Goal: Task Accomplishment & Management: Complete application form

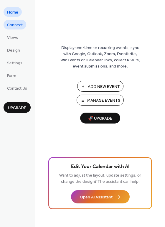
click at [17, 26] on span "Connect" at bounding box center [15, 25] width 16 height 6
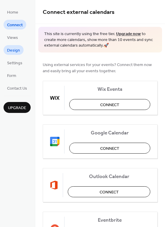
click at [16, 51] on span "Design" at bounding box center [13, 50] width 13 height 6
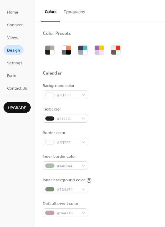
scroll to position [14, 0]
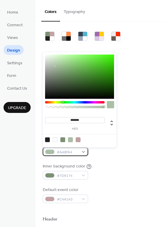
click at [58, 152] on span "#AABFA4" at bounding box center [68, 152] width 22 height 6
click at [79, 140] on div at bounding box center [78, 139] width 5 height 5
type input "*******"
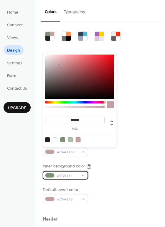
click at [61, 177] on span "#7D9174" at bounding box center [68, 175] width 22 height 6
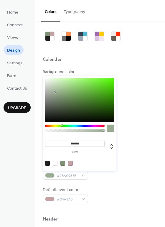
click at [55, 92] on div at bounding box center [79, 100] width 69 height 44
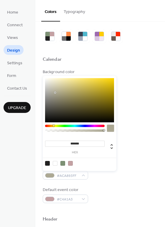
click at [53, 125] on div at bounding box center [74, 125] width 59 height 2
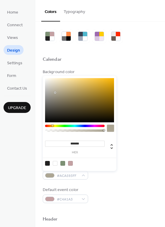
click at [52, 125] on div at bounding box center [52, 125] width 2 height 2
click at [53, 84] on div at bounding box center [79, 100] width 69 height 44
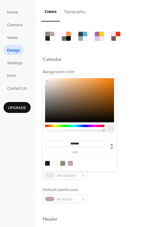
drag, startPoint x: 53, startPoint y: 84, endPoint x: 47, endPoint y: 81, distance: 6.1
click at [47, 81] on div at bounding box center [47, 81] width 1 height 1
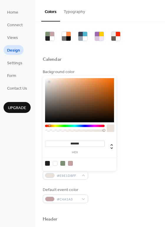
type input "*******"
click at [49, 80] on div at bounding box center [79, 100] width 69 height 44
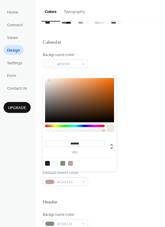
scroll to position [37, 0]
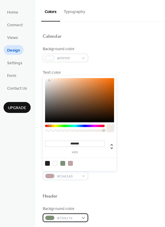
click at [76, 214] on div "#7D9174" at bounding box center [65, 217] width 45 height 9
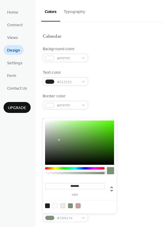
click at [77, 206] on div at bounding box center [78, 205] width 5 height 5
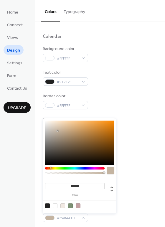
click at [50, 168] on div at bounding box center [74, 168] width 59 height 2
click at [52, 124] on div at bounding box center [79, 142] width 69 height 44
click at [54, 128] on div at bounding box center [79, 142] width 69 height 44
click at [54, 137] on div at bounding box center [79, 142] width 69 height 44
type input "*******"
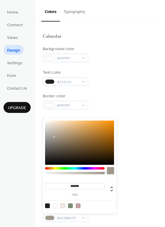
click at [53, 130] on div at bounding box center [79, 142] width 69 height 44
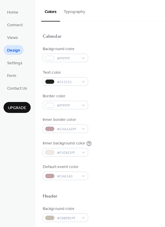
click at [116, 62] on div "Background color #FFFFFF" at bounding box center [100, 54] width 115 height 16
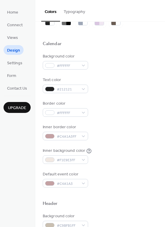
scroll to position [26, 0]
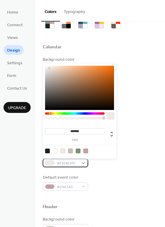
click at [70, 159] on div "#F1E9E3FF" at bounding box center [65, 162] width 45 height 9
click at [50, 113] on div at bounding box center [50, 113] width 2 height 2
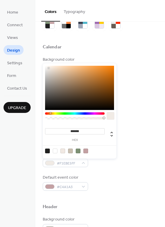
click at [49, 68] on div at bounding box center [48, 67] width 1 height 1
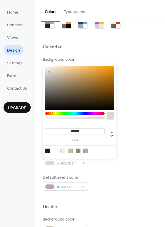
drag, startPoint x: 49, startPoint y: 68, endPoint x: 48, endPoint y: 72, distance: 3.8
click at [48, 72] on div at bounding box center [48, 71] width 1 height 1
click at [48, 69] on div at bounding box center [48, 68] width 1 height 1
click at [49, 67] on div at bounding box center [79, 88] width 69 height 44
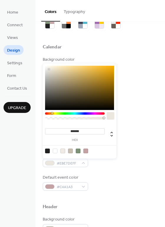
type input "*******"
click at [49, 69] on div at bounding box center [79, 88] width 69 height 44
click at [141, 47] on div "Calendar" at bounding box center [100, 48] width 115 height 8
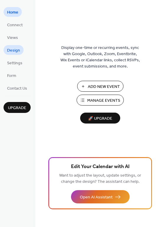
click at [18, 51] on span "Design" at bounding box center [13, 50] width 13 height 6
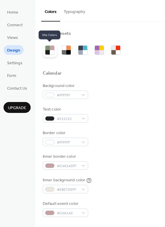
click at [47, 53] on div at bounding box center [47, 52] width 4 height 4
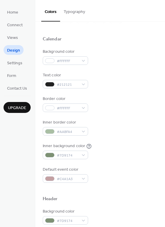
scroll to position [34, 0]
click at [66, 135] on div "#AABFA4" at bounding box center [65, 131] width 45 height 9
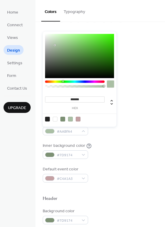
click at [78, 117] on div at bounding box center [78, 119] width 5 height 5
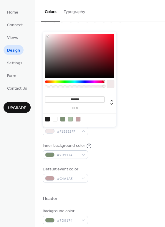
click at [48, 36] on div at bounding box center [79, 56] width 69 height 44
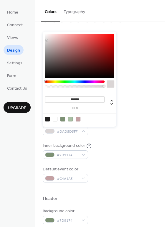
click at [46, 40] on div at bounding box center [46, 40] width 1 height 1
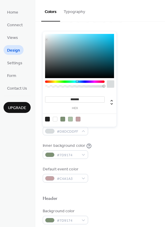
drag, startPoint x: 49, startPoint y: 81, endPoint x: 76, endPoint y: 84, distance: 26.6
click at [76, 84] on div at bounding box center [74, 85] width 59 height 10
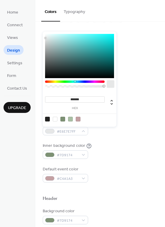
type input "*******"
click at [45, 39] on div at bounding box center [79, 56] width 69 height 44
click at [140, 87] on div "Text color #212121" at bounding box center [100, 80] width 115 height 16
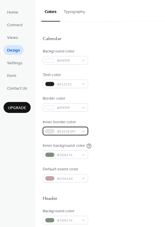
click at [74, 127] on div "#E3E4E4FF" at bounding box center [65, 131] width 45 height 9
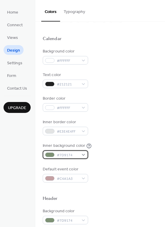
click at [75, 152] on div "#7D9174" at bounding box center [65, 154] width 45 height 9
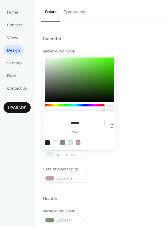
click at [46, 60] on div at bounding box center [79, 79] width 69 height 44
click at [57, 105] on div at bounding box center [74, 105] width 59 height 2
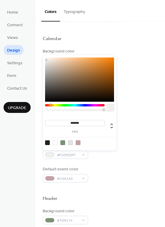
drag, startPoint x: 56, startPoint y: 104, endPoint x: 51, endPoint y: 105, distance: 5.0
click at [51, 105] on div at bounding box center [74, 105] width 59 height 2
type input "*******"
click at [46, 59] on div at bounding box center [45, 59] width 1 height 1
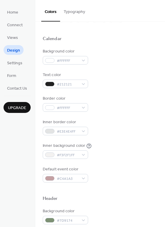
click at [115, 161] on div "Background color #FFFFFF Text color #212121 Border color #FFFFFF Inner border c…" at bounding box center [100, 115] width 115 height 134
click at [72, 176] on span "#C4A1A3" at bounding box center [68, 178] width 22 height 6
click at [118, 186] on div at bounding box center [100, 188] width 115 height 13
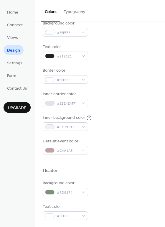
scroll to position [69, 0]
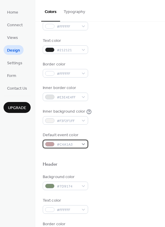
click at [54, 143] on div at bounding box center [49, 144] width 9 height 5
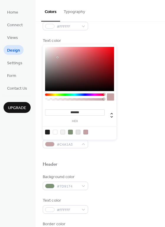
type input "*******"
click at [51, 53] on div at bounding box center [79, 69] width 69 height 44
click at [111, 166] on div "Header" at bounding box center [100, 165] width 115 height 8
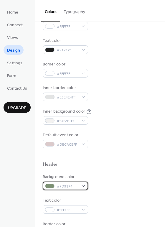
click at [72, 186] on span "#7D9174" at bounding box center [68, 186] width 22 height 6
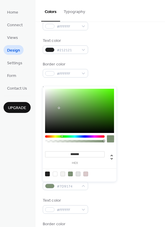
click at [56, 135] on div at bounding box center [74, 136] width 59 height 2
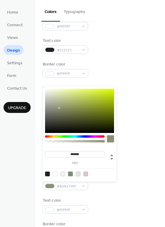
click at [54, 138] on div at bounding box center [74, 140] width 59 height 10
click at [49, 93] on div at bounding box center [79, 111] width 69 height 44
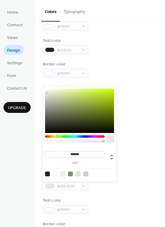
click at [47, 94] on div at bounding box center [79, 111] width 69 height 44
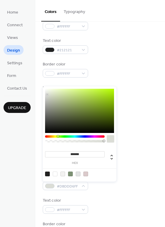
click at [46, 111] on div at bounding box center [79, 111] width 69 height 44
click at [46, 102] on div at bounding box center [79, 111] width 69 height 44
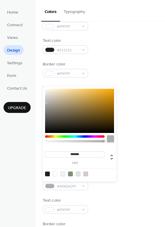
click at [51, 136] on div at bounding box center [74, 136] width 59 height 2
type input "*******"
click at [46, 100] on div at bounding box center [79, 111] width 69 height 44
click at [107, 56] on div "Background color #FFFFFF Text color #212121 Border color #FFFFFF Inner border c…" at bounding box center [100, 81] width 115 height 134
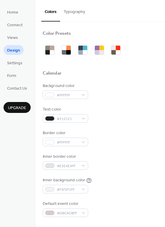
scroll to position [0, 0]
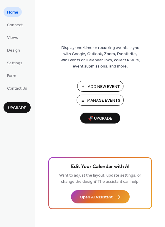
click at [108, 85] on span "Add New Event" at bounding box center [104, 87] width 32 height 6
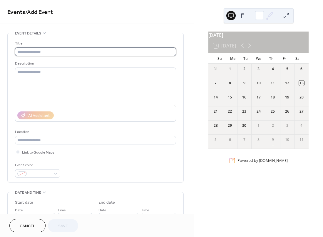
click at [86, 51] on input "text" at bounding box center [95, 51] width 161 height 9
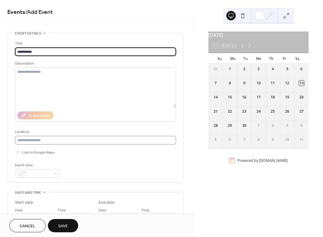
type input "**********"
click at [57, 141] on input "text" at bounding box center [95, 140] width 161 height 9
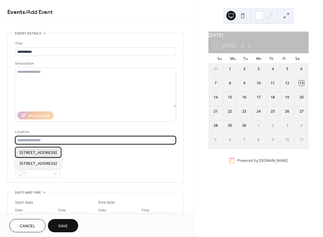
click at [55, 152] on span "4630 50th St Lubbock, TX 79414" at bounding box center [38, 152] width 37 height 6
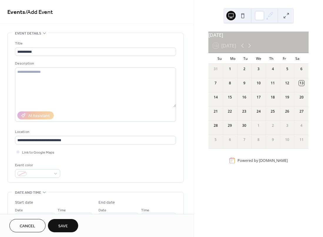
type input "**********"
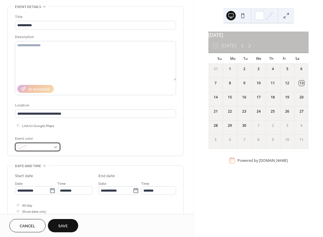
click at [36, 144] on div at bounding box center [37, 146] width 45 height 9
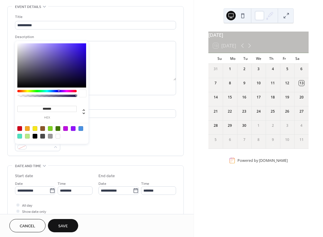
click at [24, 90] on div at bounding box center [46, 91] width 59 height 2
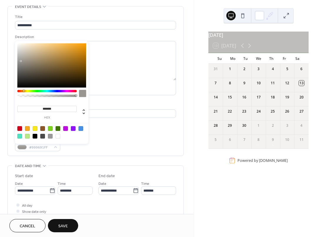
type input "*******"
drag, startPoint x: 20, startPoint y: 62, endPoint x: 22, endPoint y: 60, distance: 3.4
click at [22, 60] on div at bounding box center [51, 65] width 69 height 44
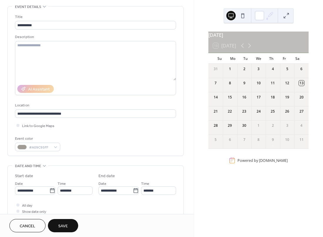
click at [97, 147] on div "Event color #A09C95FF" at bounding box center [95, 143] width 161 height 16
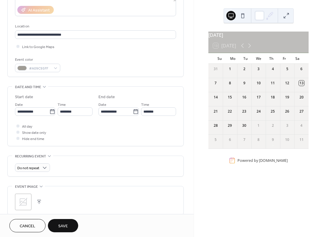
scroll to position [106, 0]
click at [28, 115] on input "**********" at bounding box center [32, 111] width 34 height 9
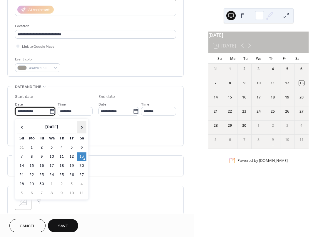
click at [81, 125] on span "›" at bounding box center [81, 127] width 9 height 12
click at [79, 147] on td "4" at bounding box center [81, 147] width 9 height 9
type input "**********"
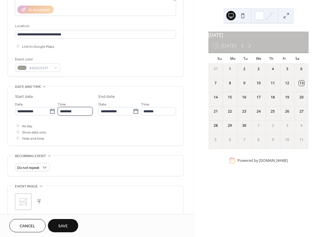
click at [62, 110] on input "********" at bounding box center [75, 111] width 35 height 9
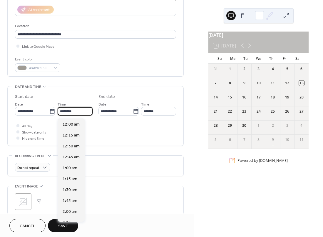
scroll to position [522, 0]
click at [69, 168] on span "1:00 pm" at bounding box center [70, 168] width 15 height 6
type input "*******"
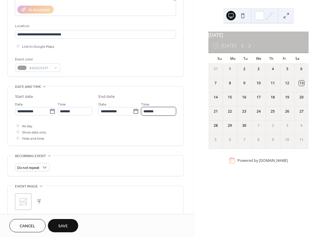
click at [148, 113] on input "*******" at bounding box center [158, 111] width 35 height 9
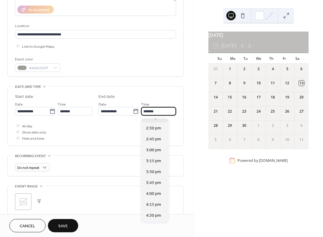
scroll to position [53, 0]
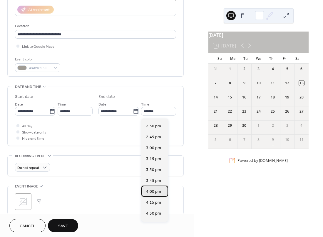
click at [153, 190] on span "4:00 pm" at bounding box center [153, 191] width 15 height 6
type input "*******"
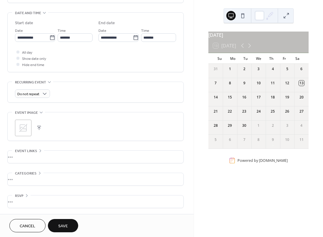
scroll to position [181, 0]
click at [24, 126] on icon at bounding box center [23, 127] width 9 height 9
click at [70, 224] on button "Save" at bounding box center [63, 225] width 30 height 13
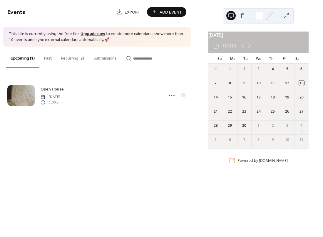
click at [171, 14] on span "Add Event" at bounding box center [171, 12] width 22 height 6
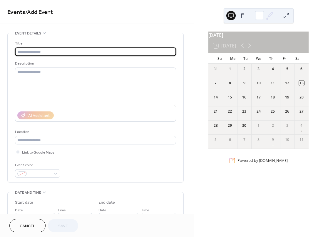
click at [96, 52] on input "text" at bounding box center [95, 51] width 161 height 9
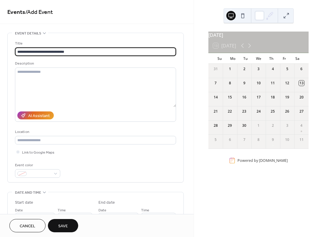
scroll to position [32, 0]
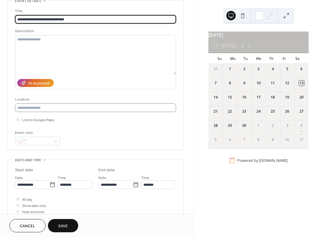
type input "**********"
click at [69, 110] on input "text" at bounding box center [95, 107] width 161 height 9
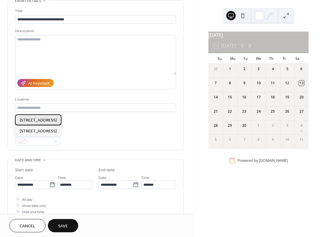
click at [57, 119] on span "4630 50th St Lubbock, TX 79414" at bounding box center [38, 120] width 37 height 6
type input "**********"
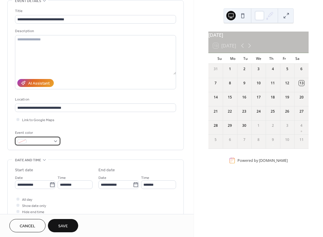
click at [41, 144] on span at bounding box center [40, 141] width 22 height 6
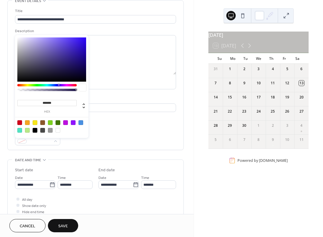
click at [43, 121] on div at bounding box center [42, 122] width 5 height 5
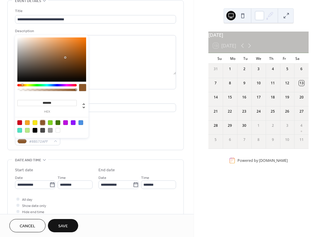
click at [26, 42] on div at bounding box center [51, 59] width 69 height 44
type input "*******"
click at [25, 44] on div at bounding box center [51, 59] width 69 height 44
click at [137, 122] on div "Link to Google Maps" at bounding box center [95, 119] width 161 height 6
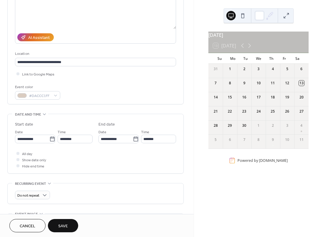
scroll to position [79, 0]
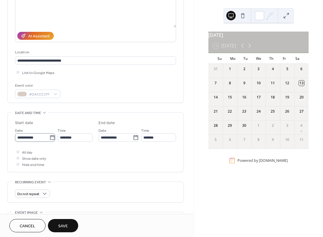
click at [49, 137] on icon at bounding box center [52, 137] width 6 height 6
click at [48, 137] on input "**********" at bounding box center [32, 137] width 34 height 9
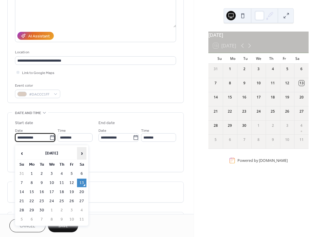
click at [81, 155] on span "›" at bounding box center [81, 153] width 9 height 12
click at [31, 180] on td "6" at bounding box center [31, 182] width 9 height 9
type input "**********"
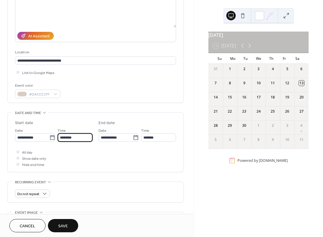
click at [67, 138] on input "********" at bounding box center [75, 137] width 35 height 9
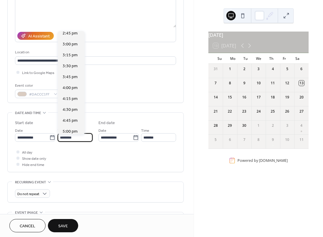
scroll to position [647, 0]
click at [72, 109] on span "4:30 pm" at bounding box center [70, 108] width 15 height 6
type input "*******"
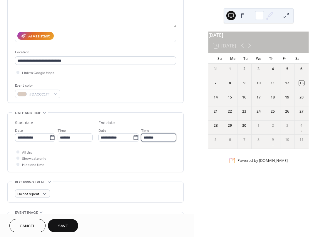
click at [156, 139] on input "*******" at bounding box center [158, 137] width 35 height 9
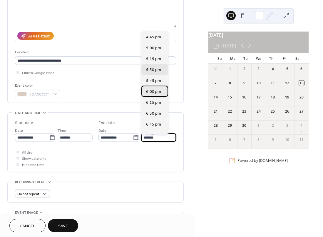
click at [156, 94] on span "6:00 pm" at bounding box center [153, 92] width 15 height 6
type input "*******"
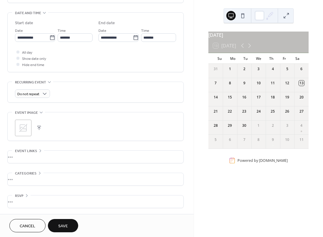
scroll to position [181, 0]
click at [45, 91] on div "Do not repeat" at bounding box center [32, 93] width 35 height 9
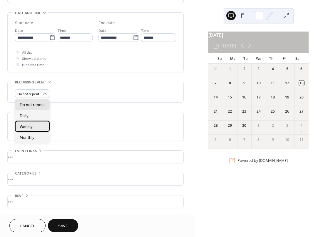
click at [35, 125] on div "Weekly" at bounding box center [32, 126] width 35 height 11
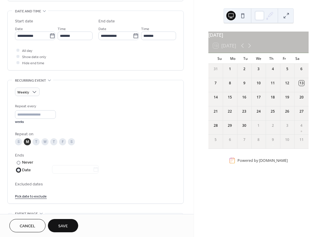
click at [22, 173] on div "Date" at bounding box center [60, 170] width 77 height 7
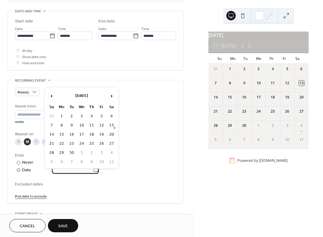
click at [72, 170] on input "text" at bounding box center [72, 169] width 41 height 9
click at [110, 97] on span "›" at bounding box center [111, 96] width 9 height 12
click at [64, 156] on td "27" at bounding box center [61, 152] width 9 height 9
type input "**********"
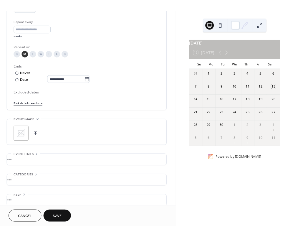
scroll to position [282, 0]
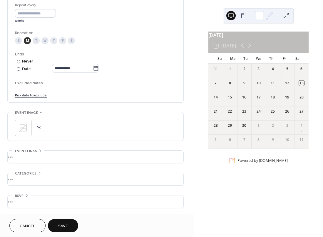
click at [22, 132] on icon at bounding box center [23, 127] width 9 height 9
click at [63, 227] on span "Save" at bounding box center [63, 226] width 10 height 6
